Goal: Information Seeking & Learning: Learn about a topic

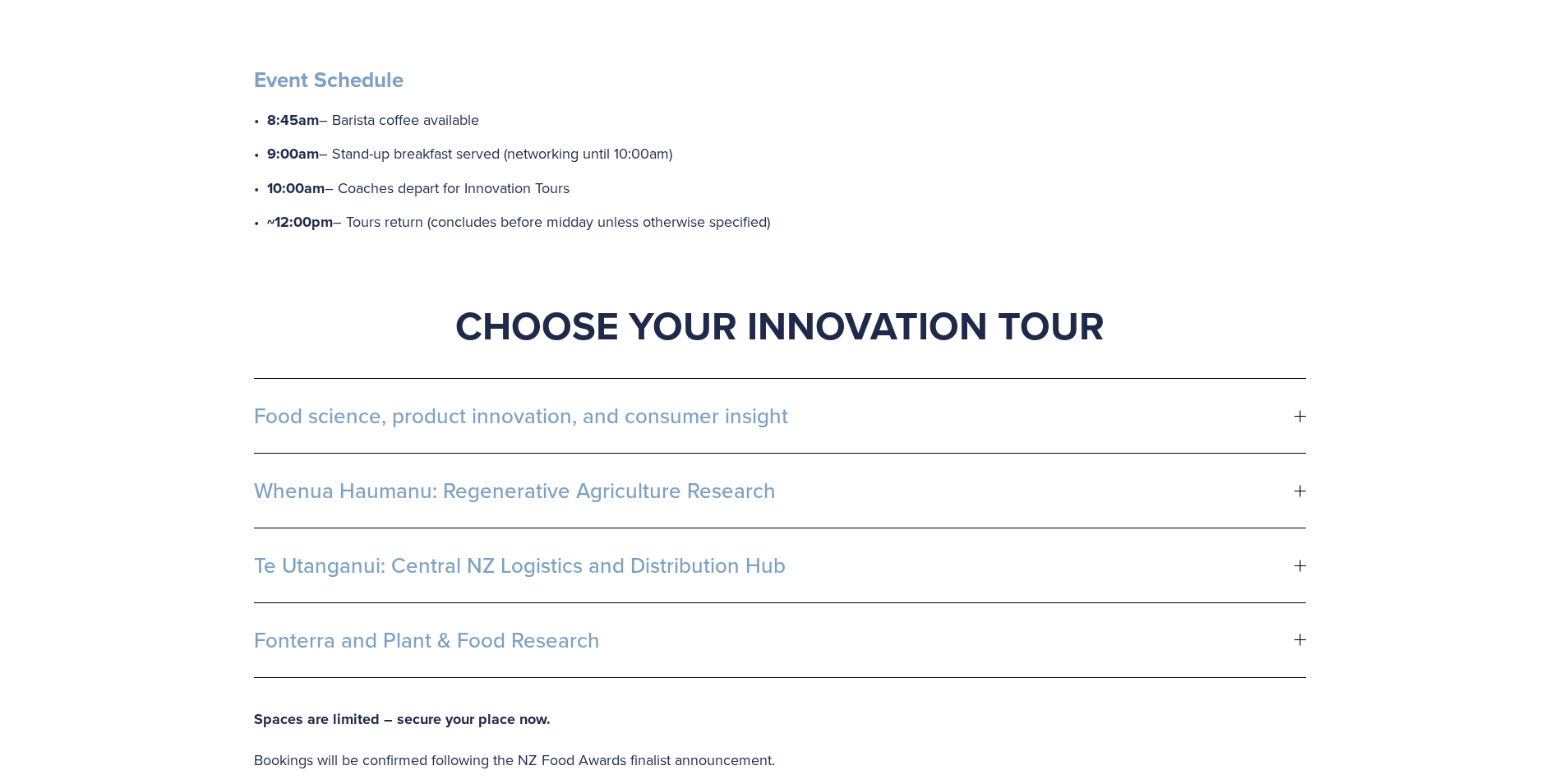
scroll to position [739, 0]
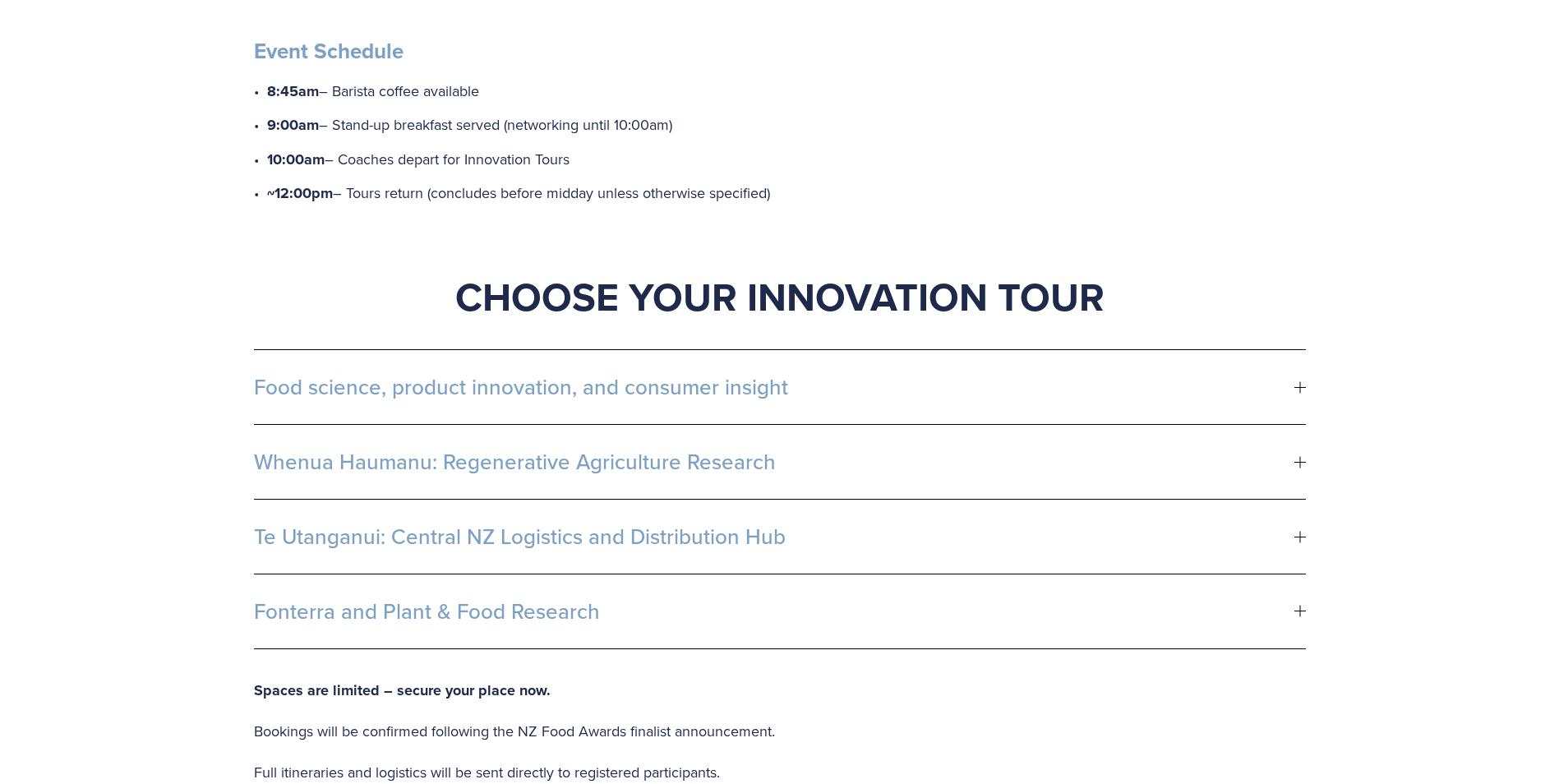
click at [1303, 387] on div at bounding box center [1300, 387] width 11 height 1
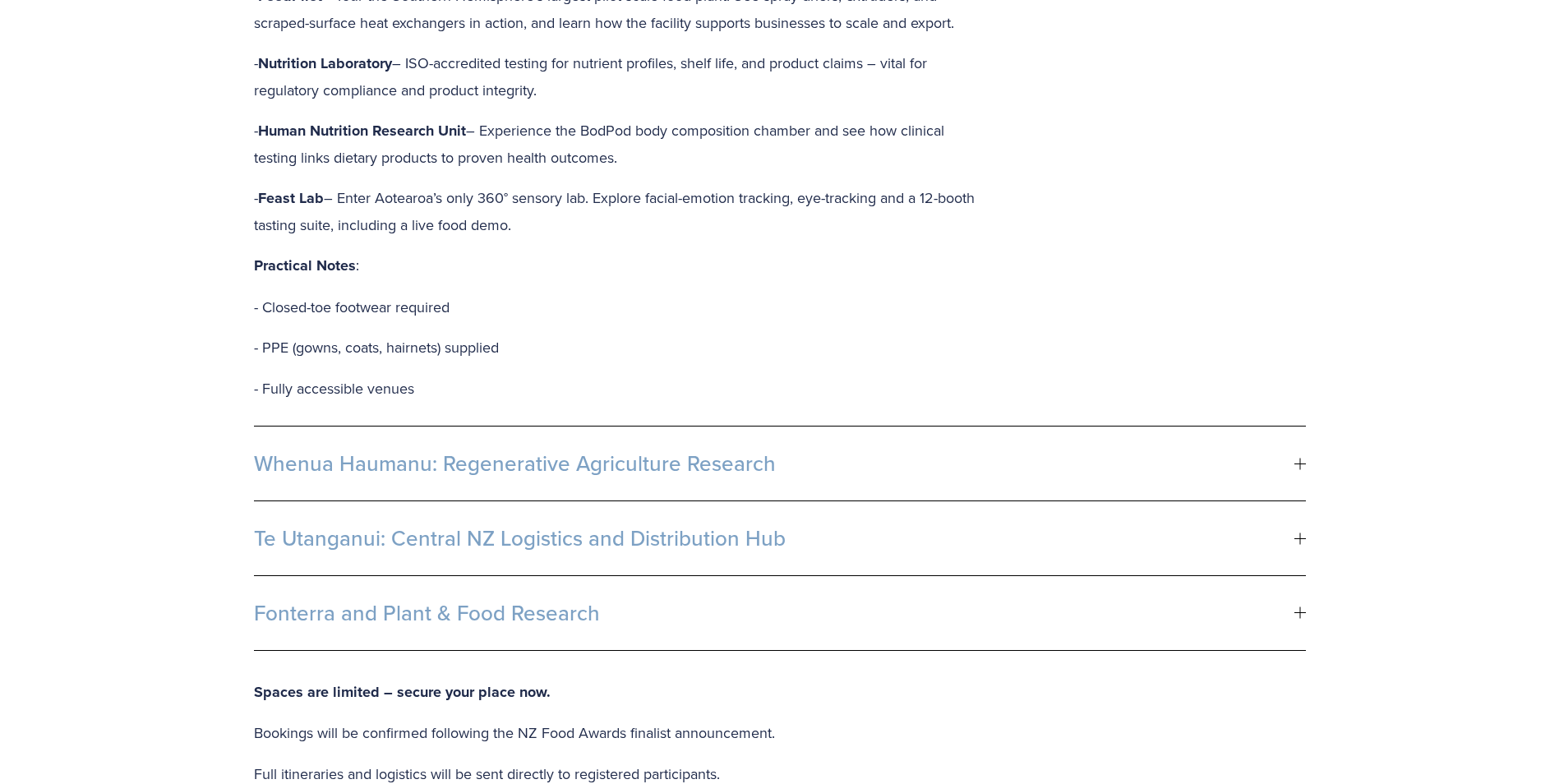
scroll to position [1315, 0]
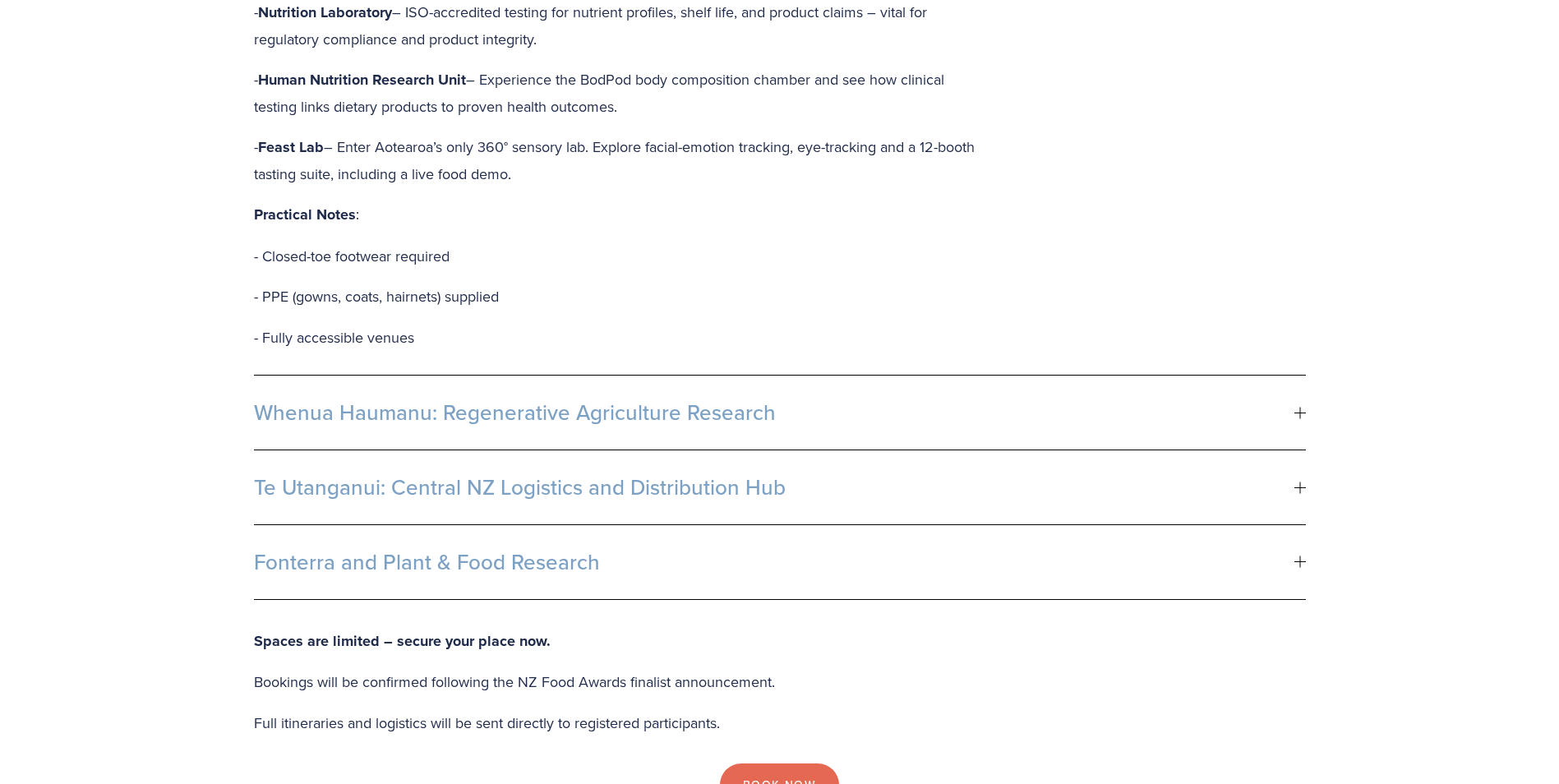
click at [1300, 413] on div at bounding box center [1300, 413] width 11 height 1
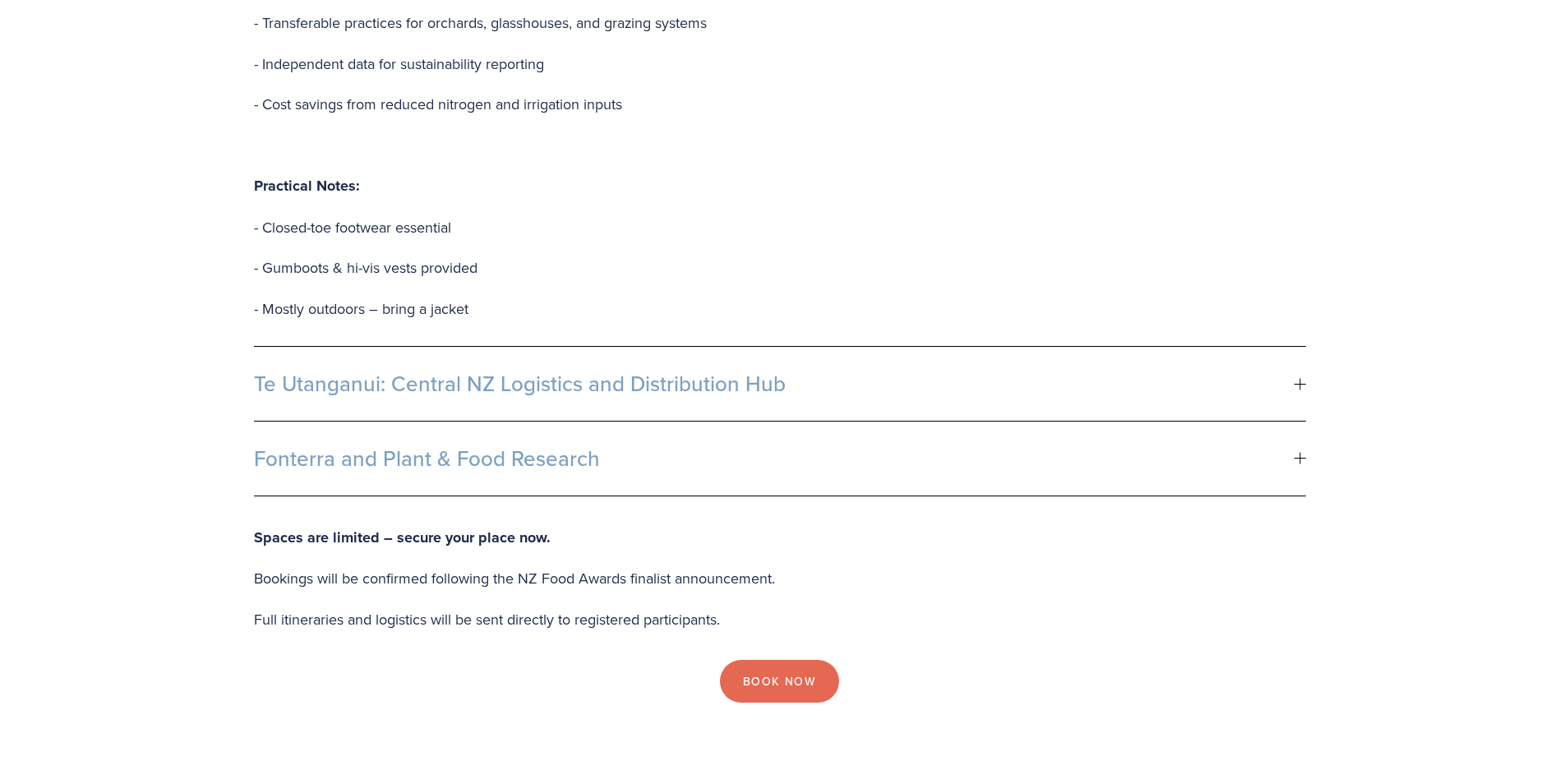
scroll to position [1889, 0]
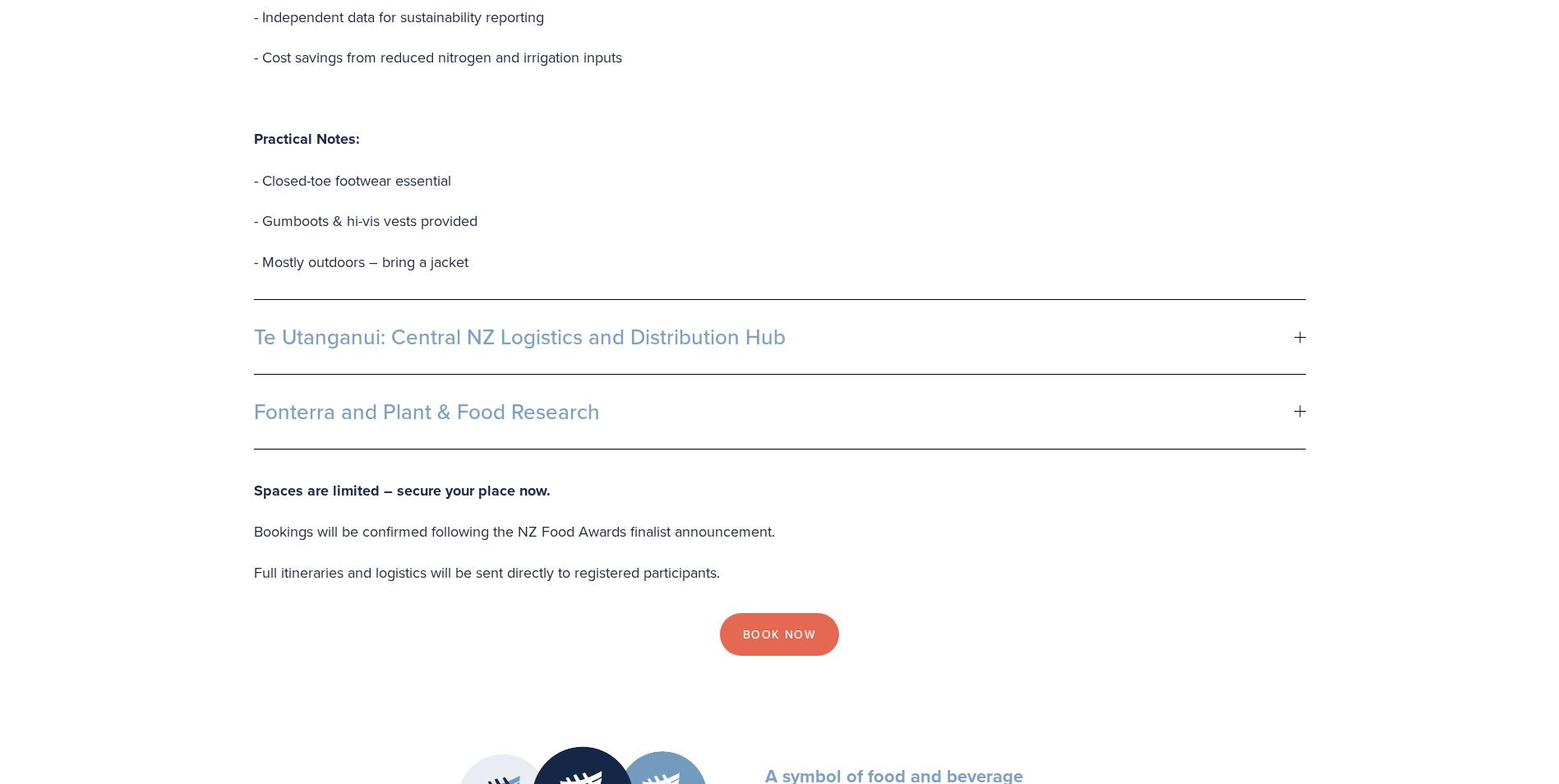
click at [1301, 331] on div at bounding box center [1300, 336] width 11 height 11
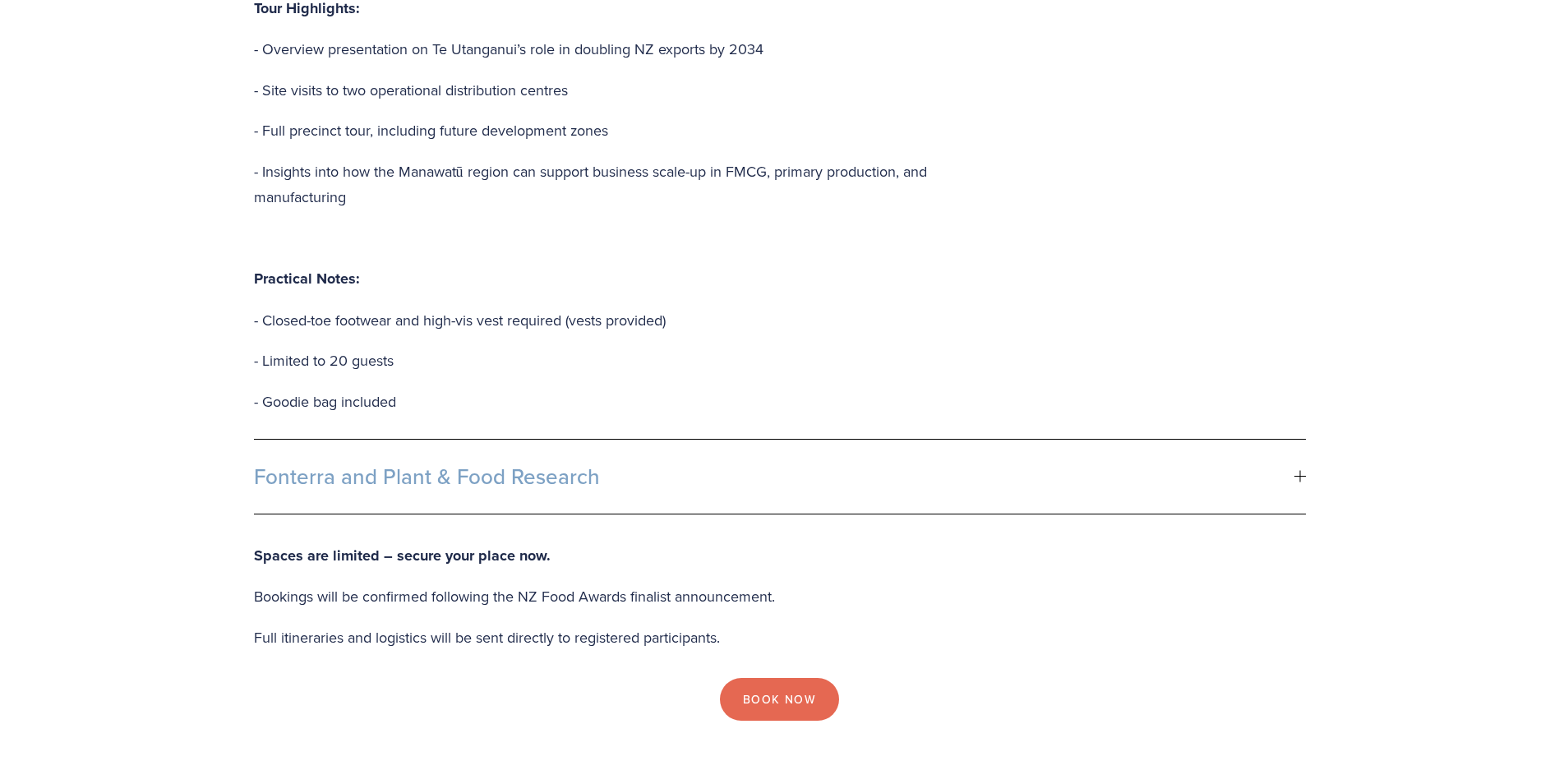
scroll to position [1478, 0]
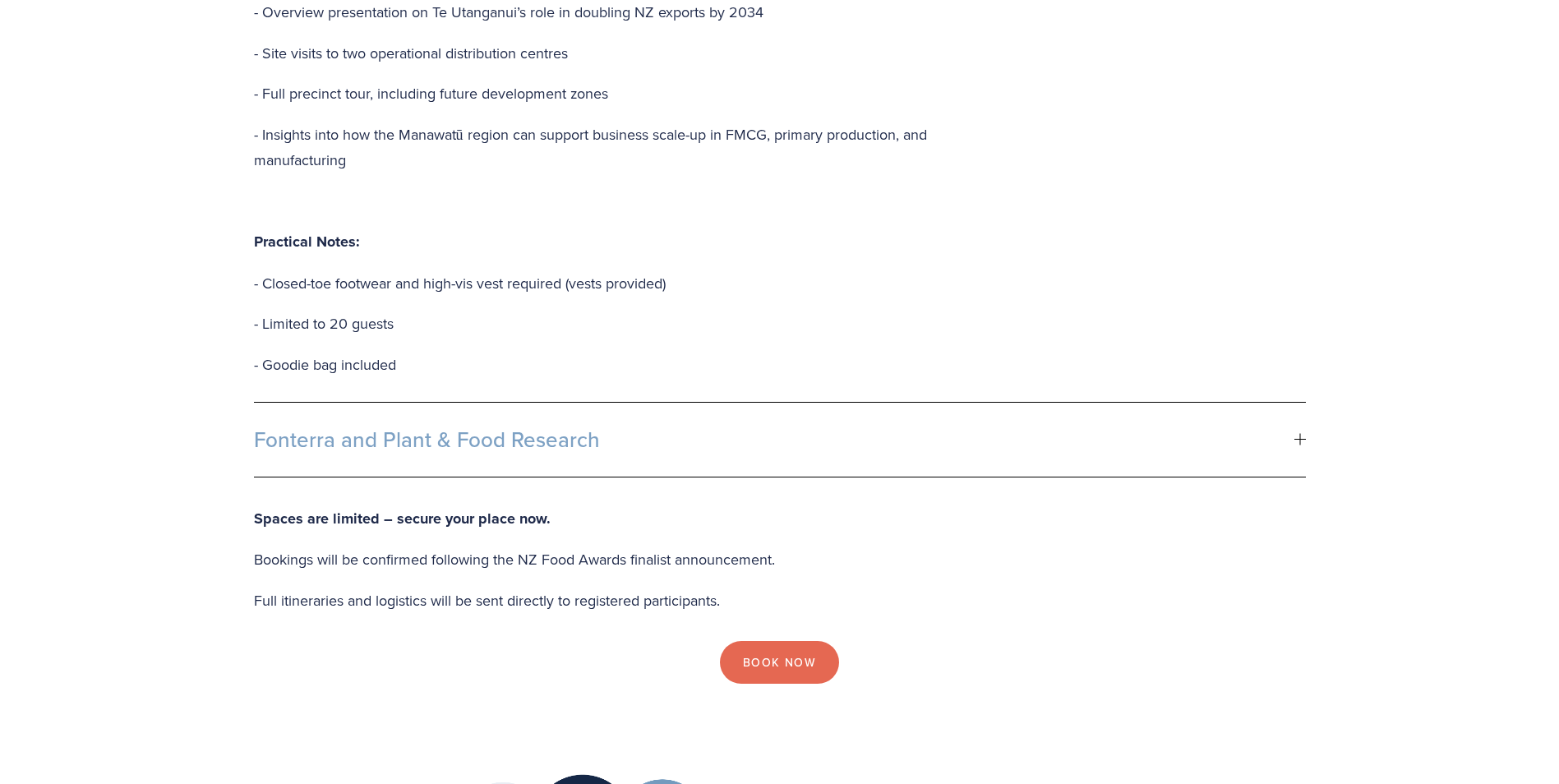
click at [1299, 433] on div at bounding box center [1299, 439] width 1 height 11
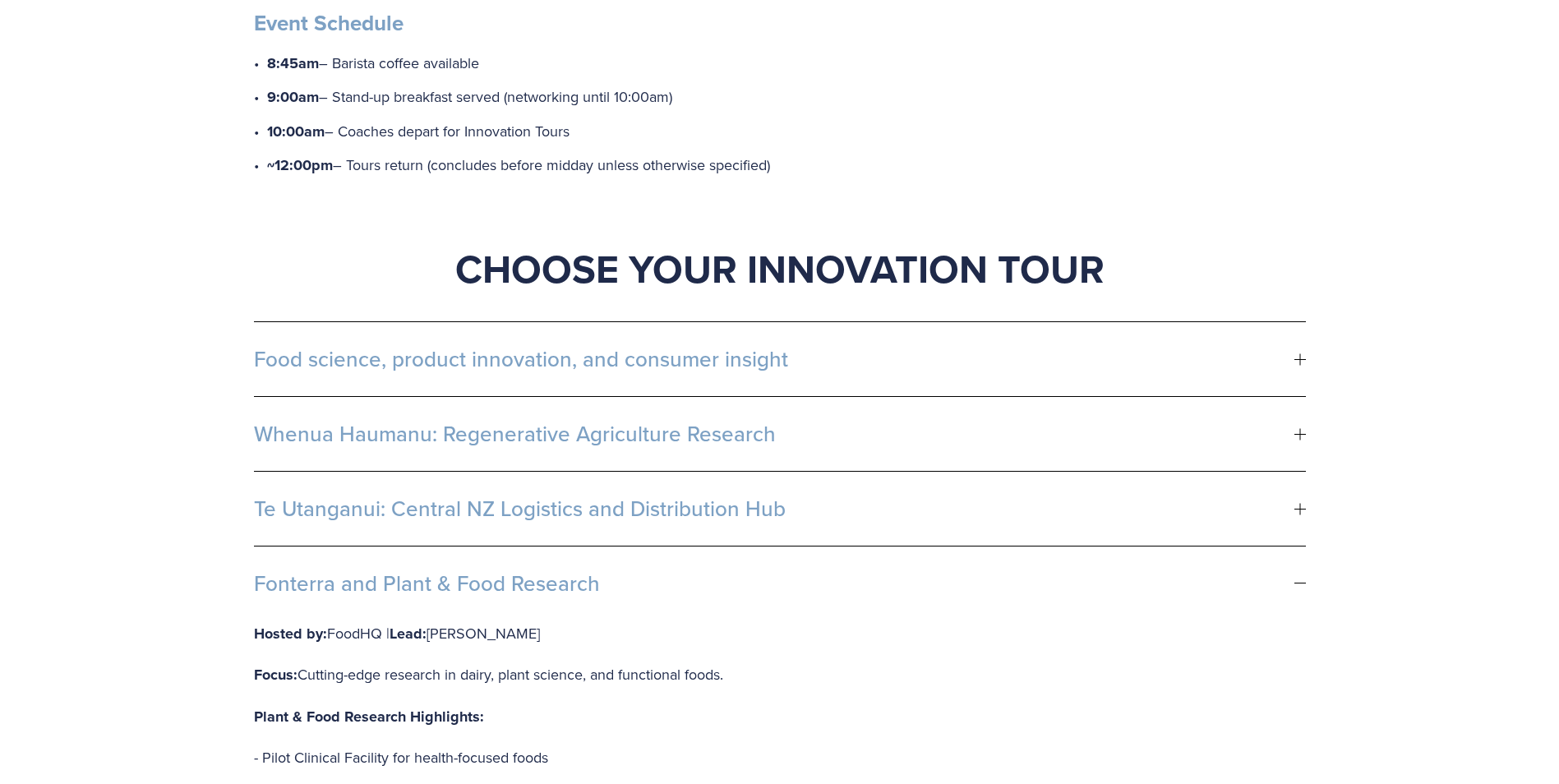
scroll to position [739, 0]
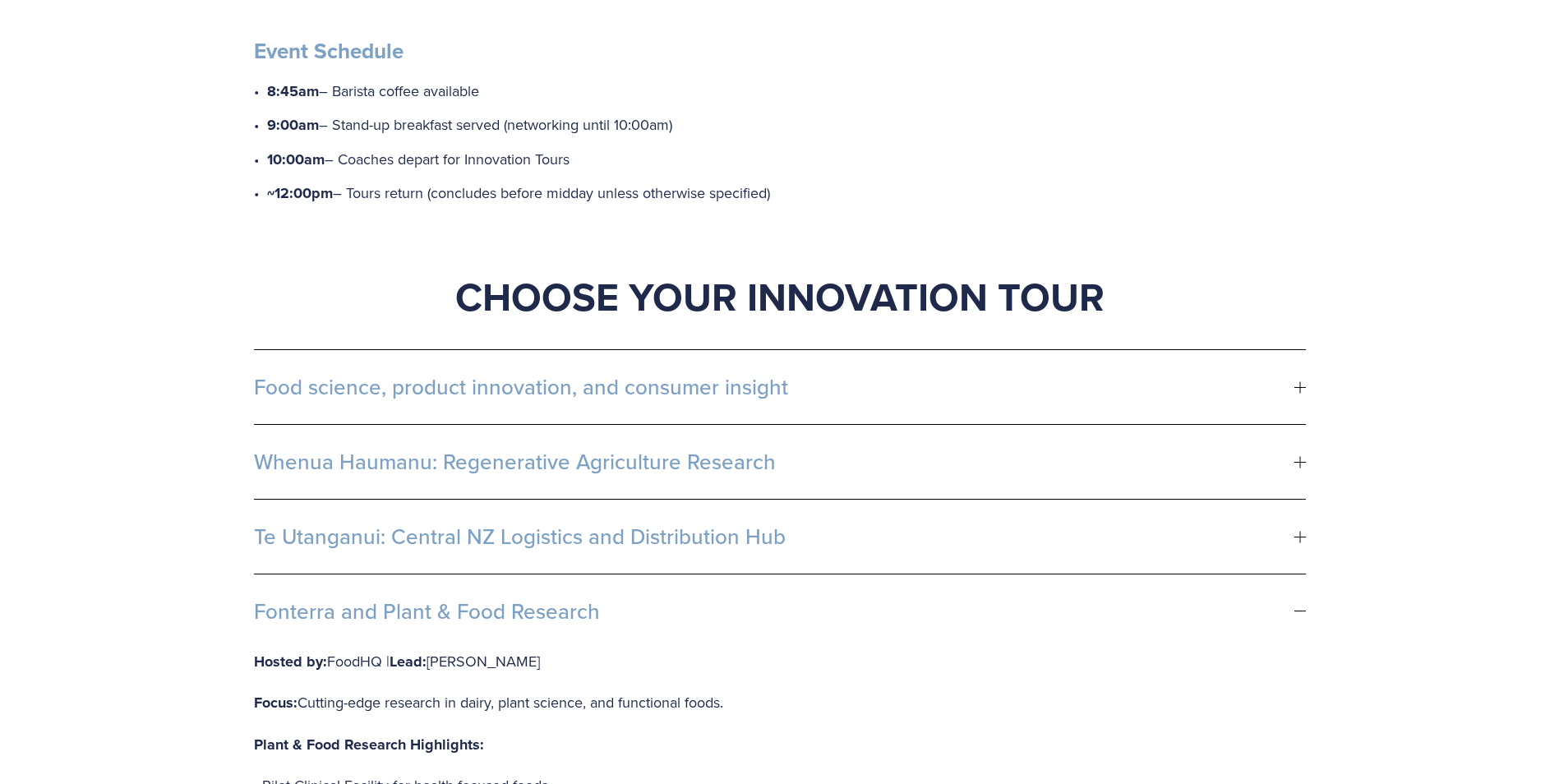
click at [1305, 606] on div at bounding box center [1300, 611] width 11 height 11
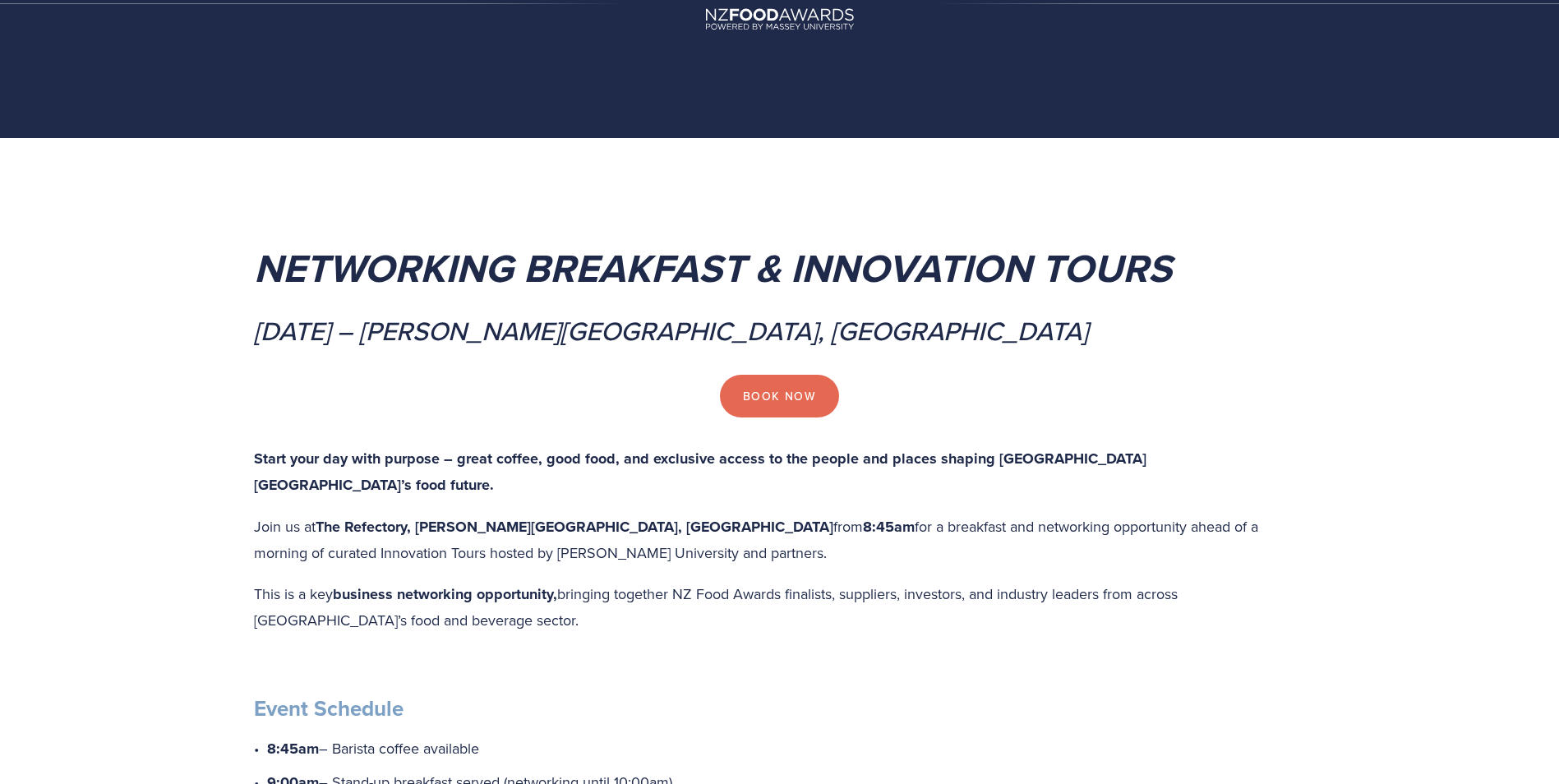
scroll to position [0, 0]
